Goal: Book appointment/travel/reservation

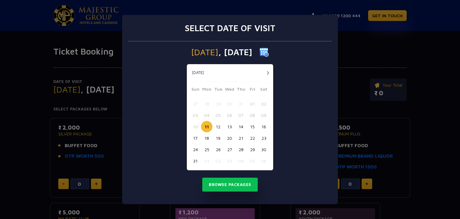
click at [372, 53] on div "Select date of visit [DATE] [DATE] [DATE] Sun Mon Tue Wed Thu Fri Sat 27 28 29 …" at bounding box center [230, 109] width 460 height 219
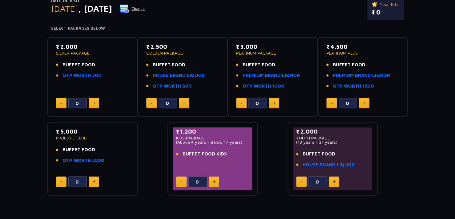
scroll to position [83, 0]
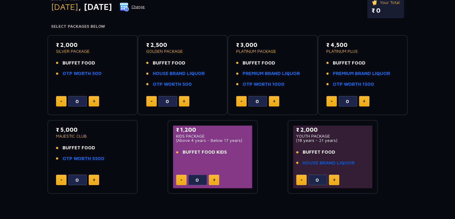
click at [314, 160] on link "HOUSE BRAND LIQUOR" at bounding box center [329, 162] width 52 height 7
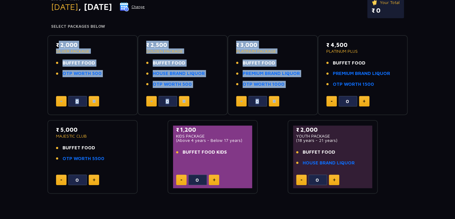
drag, startPoint x: 452, startPoint y: 99, endPoint x: 52, endPoint y: 105, distance: 400.8
click at [52, 105] on div "Date of Visit [DATE] Change Your Total ₹ 0 Select Packages Below ₹ 2,000 SILVER…" at bounding box center [227, 84] width 455 height 220
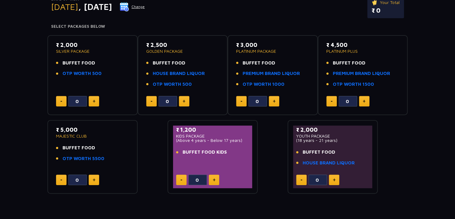
click at [31, 94] on div "Date of Visit [DATE] Change Your Total ₹ 0 Select Packages Below ₹ 2,000 SILVER…" at bounding box center [227, 84] width 455 height 220
click at [145, 7] on button "Change" at bounding box center [133, 7] width 26 height 10
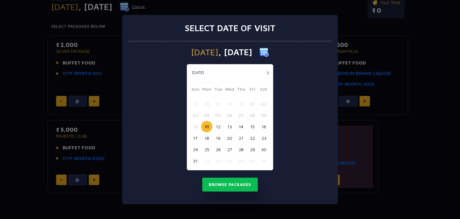
click at [267, 72] on button "button" at bounding box center [268, 73] width 8 height 8
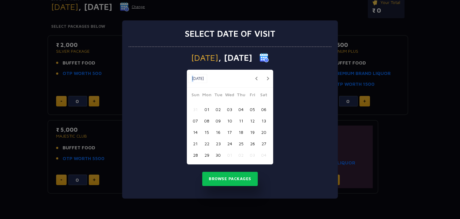
click at [267, 72] on div "[DATE] [DATE]" at bounding box center [230, 79] width 86 height 18
click at [268, 77] on button "button" at bounding box center [268, 79] width 8 height 8
click at [269, 82] on div at bounding box center [265, 79] width 11 height 8
click at [267, 79] on button "button" at bounding box center [268, 79] width 8 height 8
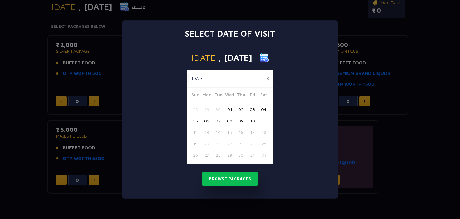
click at [230, 109] on button "01" at bounding box center [229, 108] width 11 height 11
click at [239, 181] on button "Browse Packages" at bounding box center [229, 179] width 55 height 14
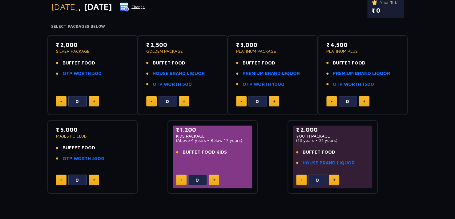
click at [366, 99] on button at bounding box center [364, 101] width 10 height 10
click at [366, 98] on button at bounding box center [364, 101] width 10 height 10
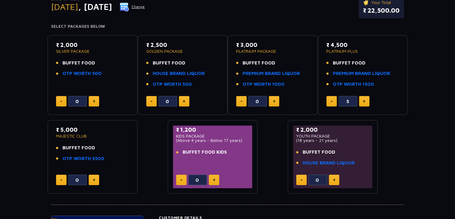
click at [366, 98] on button at bounding box center [364, 101] width 10 height 10
type input "8"
click at [94, 177] on button at bounding box center [94, 179] width 10 height 10
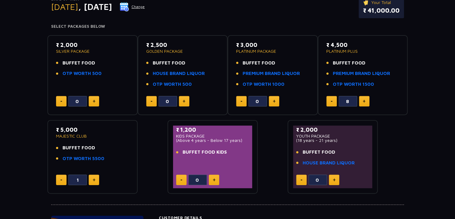
click at [94, 177] on button at bounding box center [94, 179] width 10 height 10
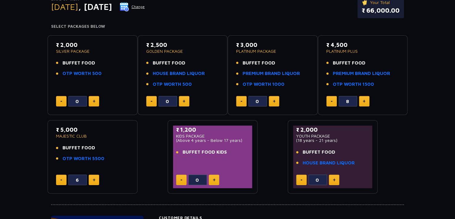
click at [94, 177] on button at bounding box center [94, 179] width 10 height 10
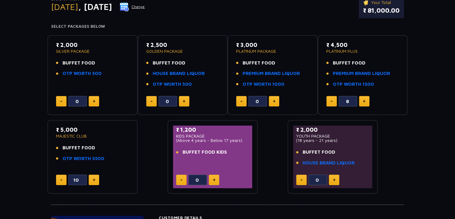
type input "11"
click at [95, 100] on img at bounding box center [94, 100] width 3 height 3
type input "2"
click at [183, 104] on button at bounding box center [184, 101] width 10 height 10
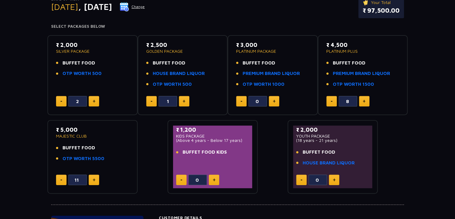
click at [183, 104] on button at bounding box center [184, 101] width 10 height 10
type input "4"
click at [276, 101] on button at bounding box center [274, 101] width 10 height 10
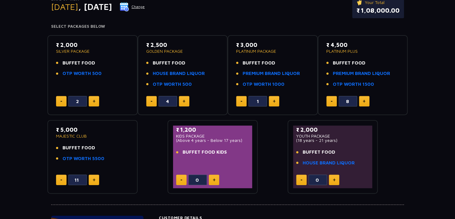
click at [276, 101] on button at bounding box center [274, 101] width 10 height 10
type input "4"
